Goal: Book appointment/travel/reservation

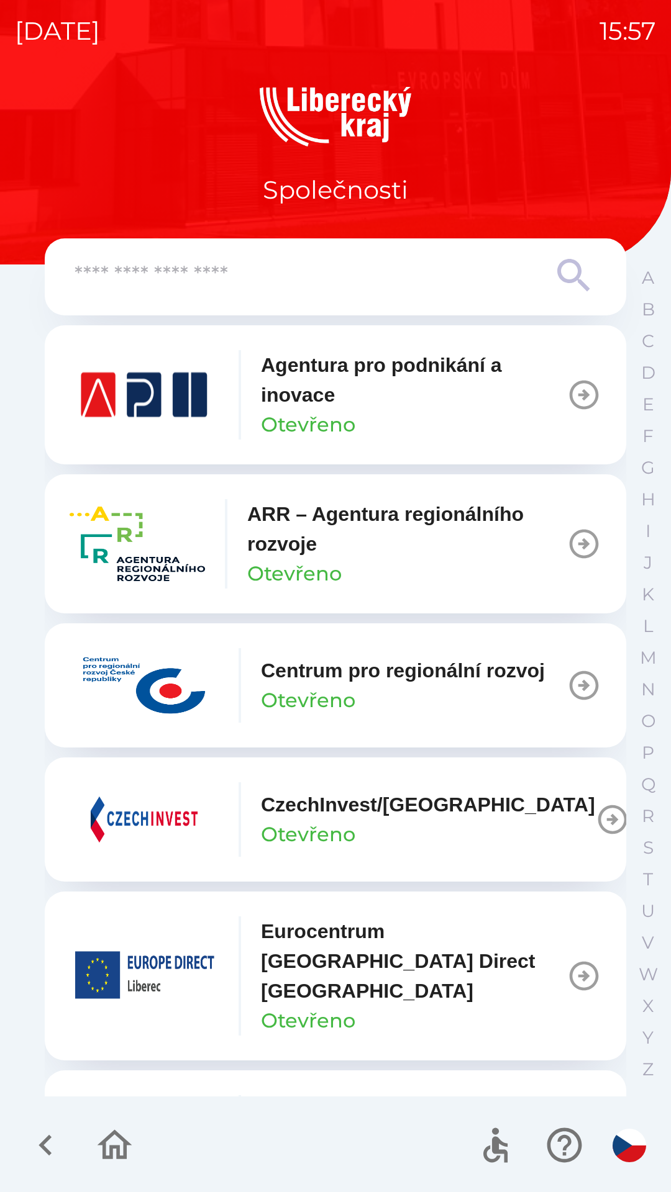
click at [554, 543] on p "ARR – Agentura regionálního rozvoje" at bounding box center [406, 529] width 319 height 60
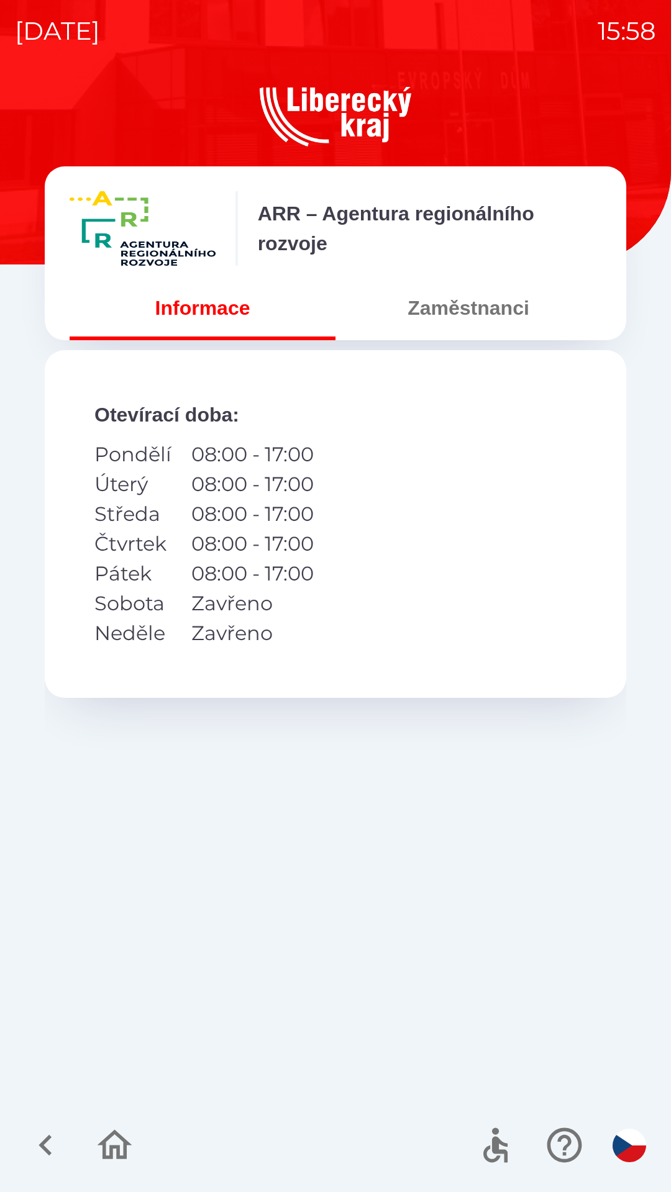
click at [495, 299] on button "Zaměstnanci" at bounding box center [468, 308] width 266 height 45
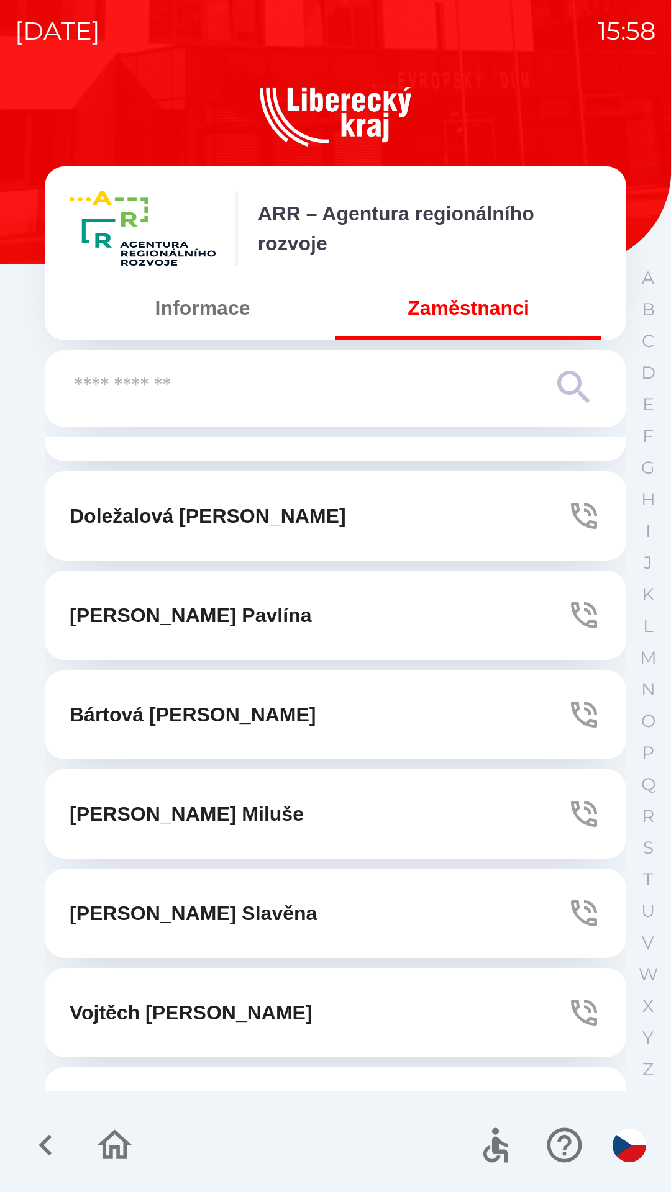
scroll to position [1367, 0]
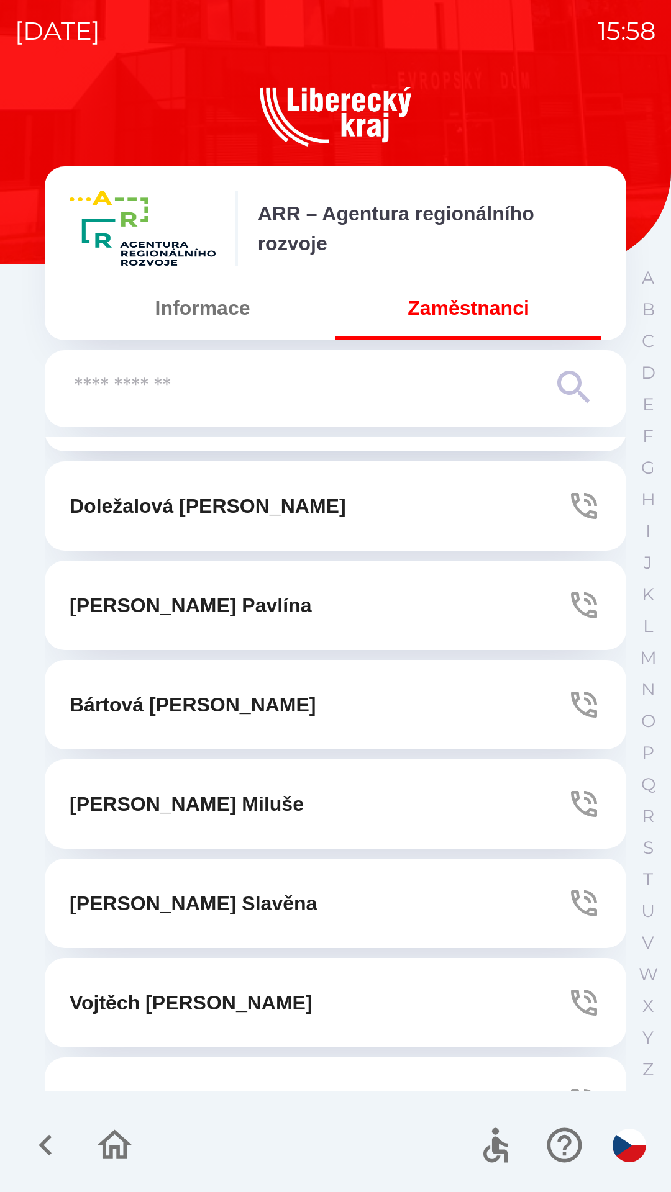
click at [566, 599] on icon "button" at bounding box center [583, 605] width 35 height 35
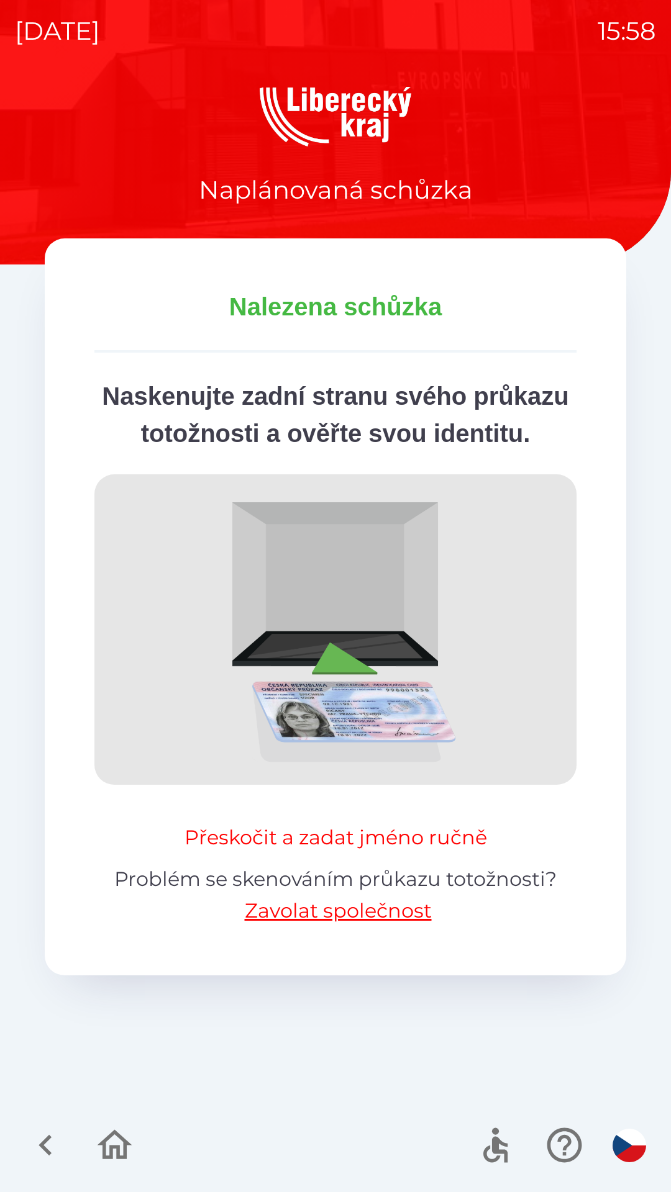
click at [452, 853] on button "Přeskočit a zadat jméno ručně" at bounding box center [335, 838] width 312 height 30
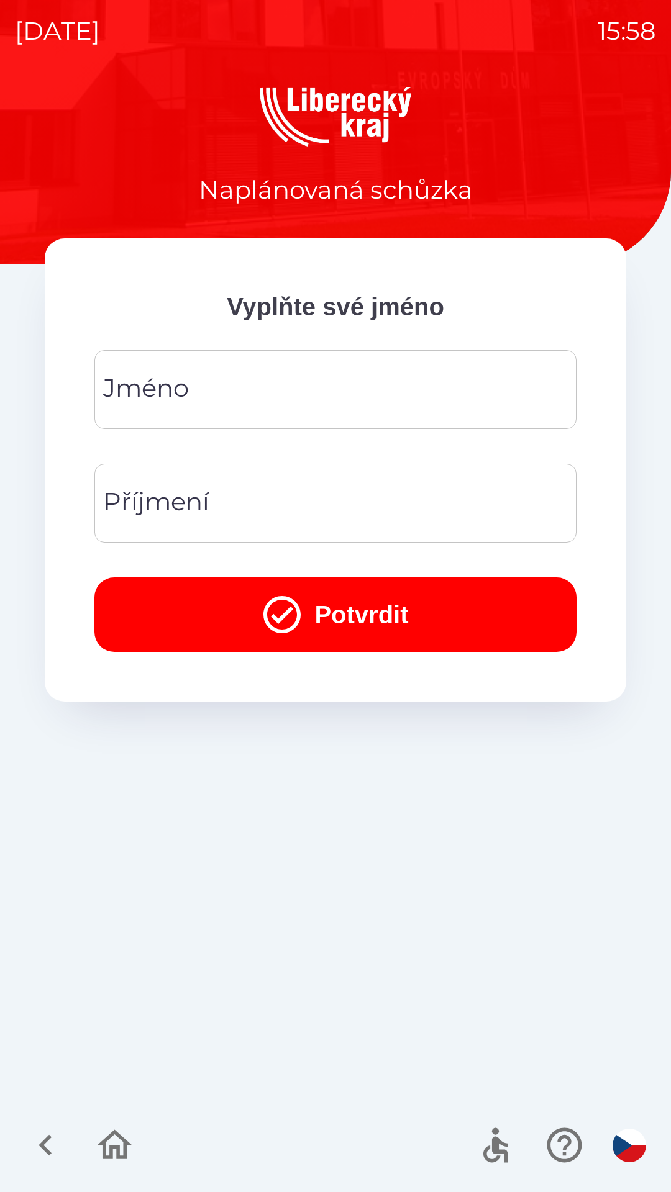
click at [425, 403] on input "Jméno" at bounding box center [335, 389] width 452 height 49
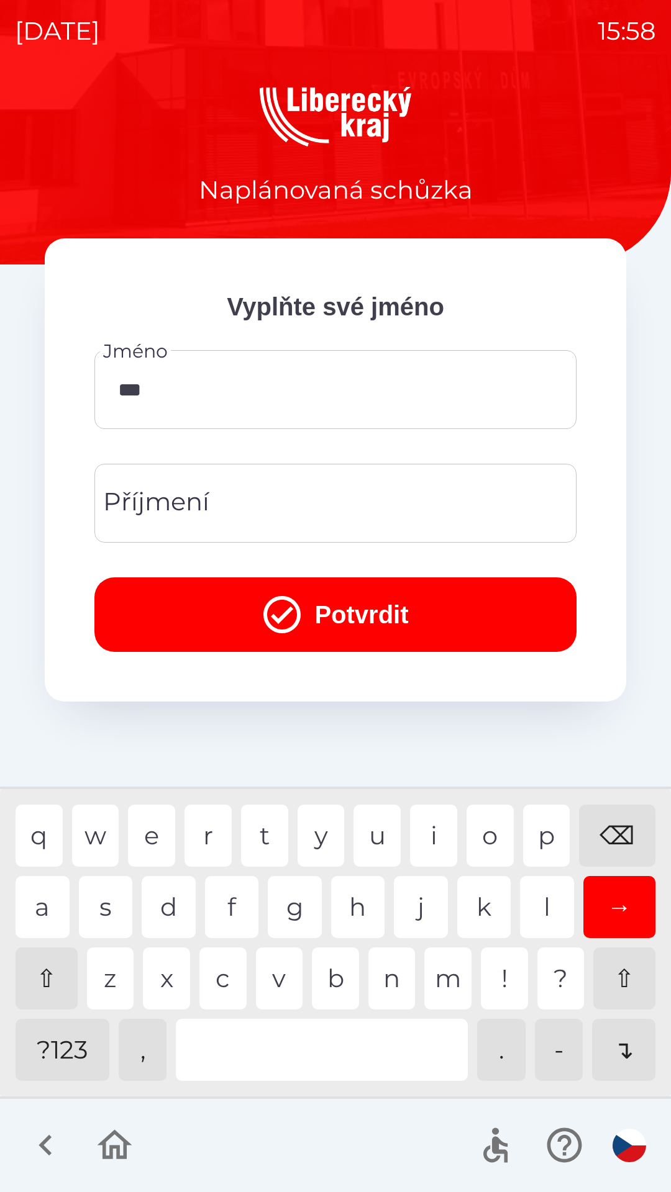
type input "****"
click at [348, 489] on input "Příjmení" at bounding box center [335, 503] width 452 height 49
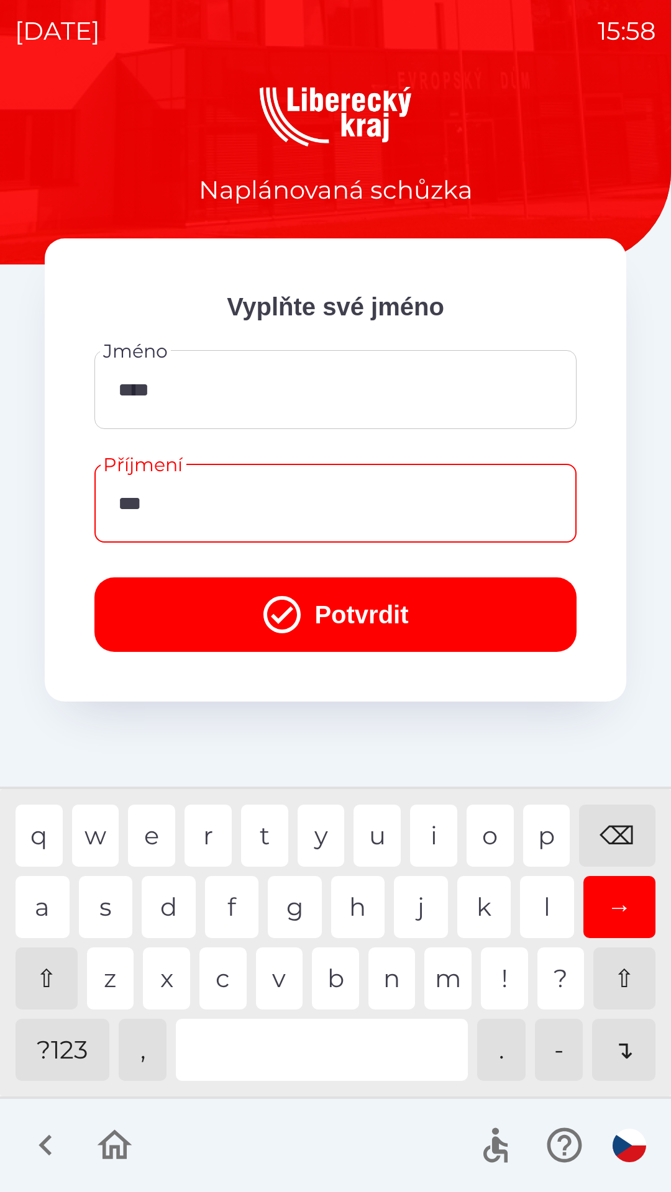
type input "****"
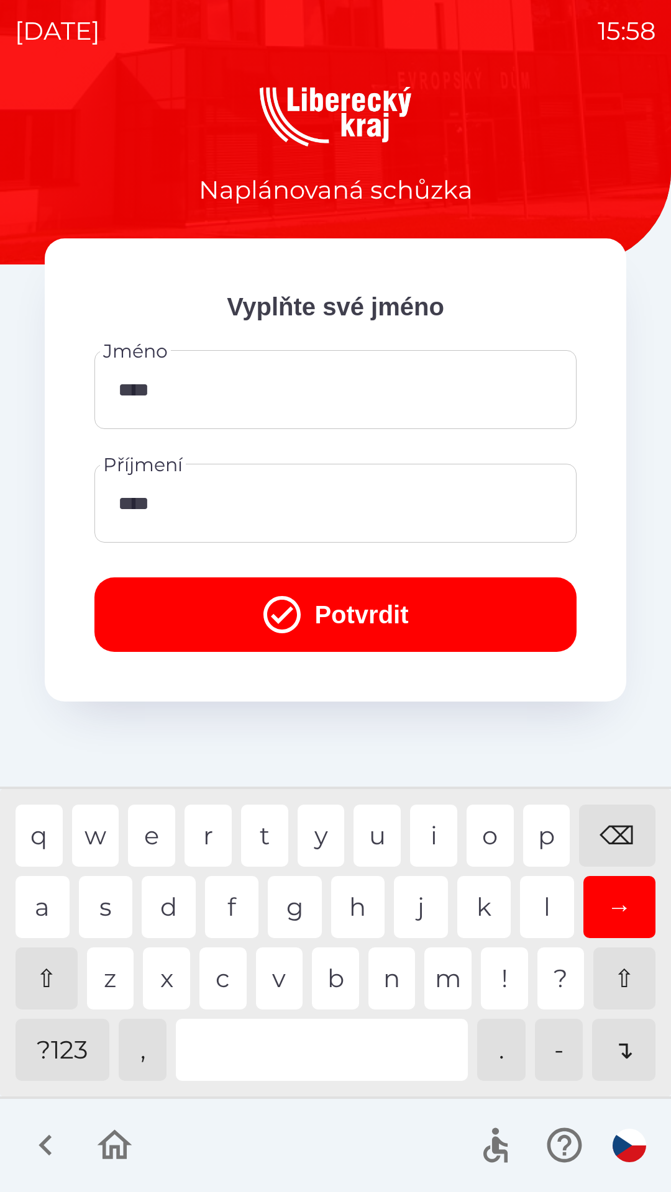
click at [337, 583] on button "Potvrdit" at bounding box center [335, 615] width 482 height 75
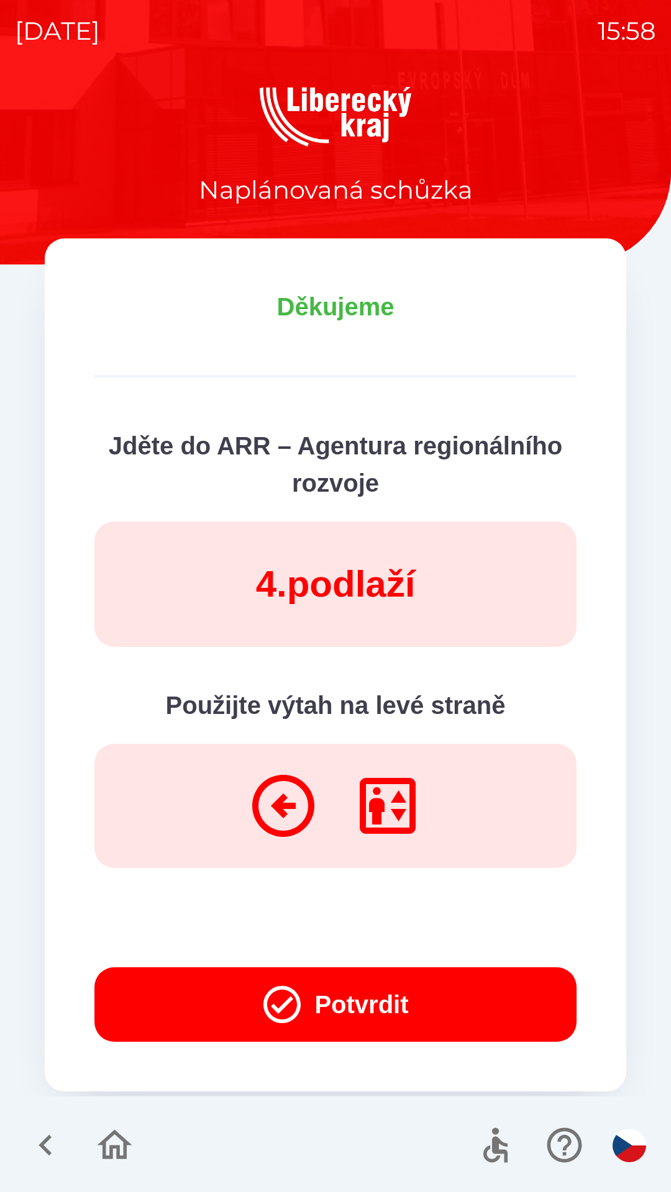
click at [399, 997] on button "Potvrdit" at bounding box center [335, 1005] width 482 height 75
